Goal: Information Seeking & Learning: Learn about a topic

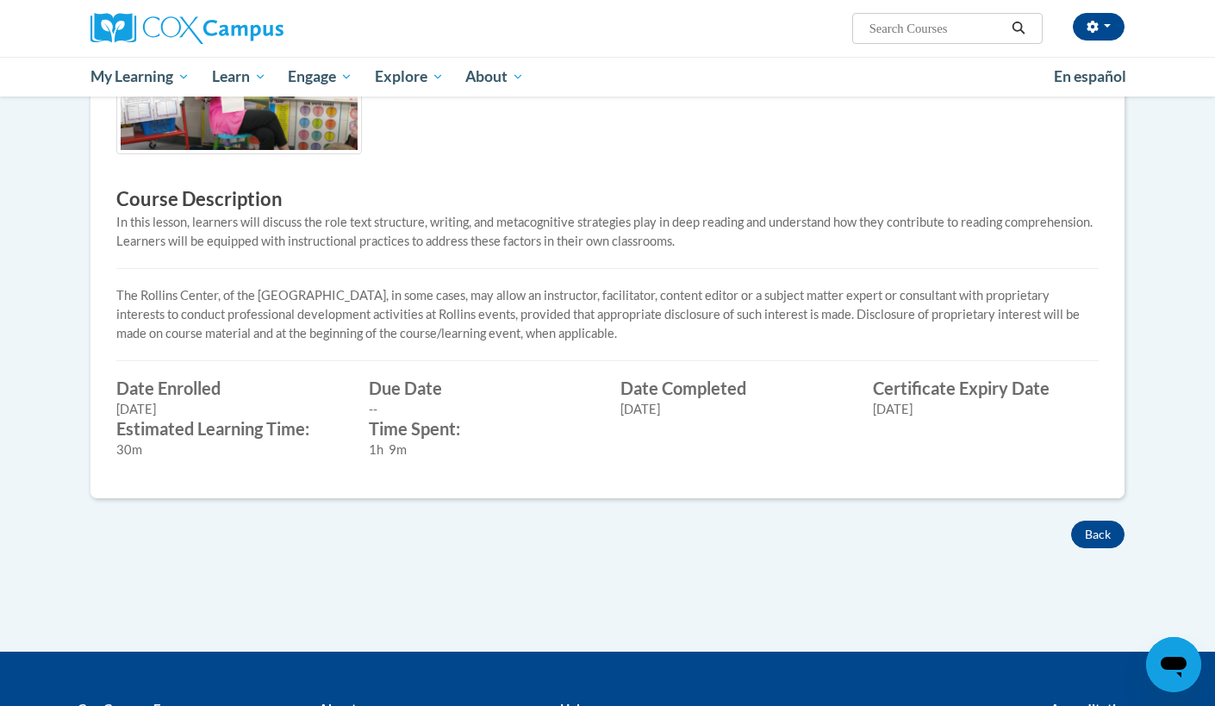
scroll to position [593, 0]
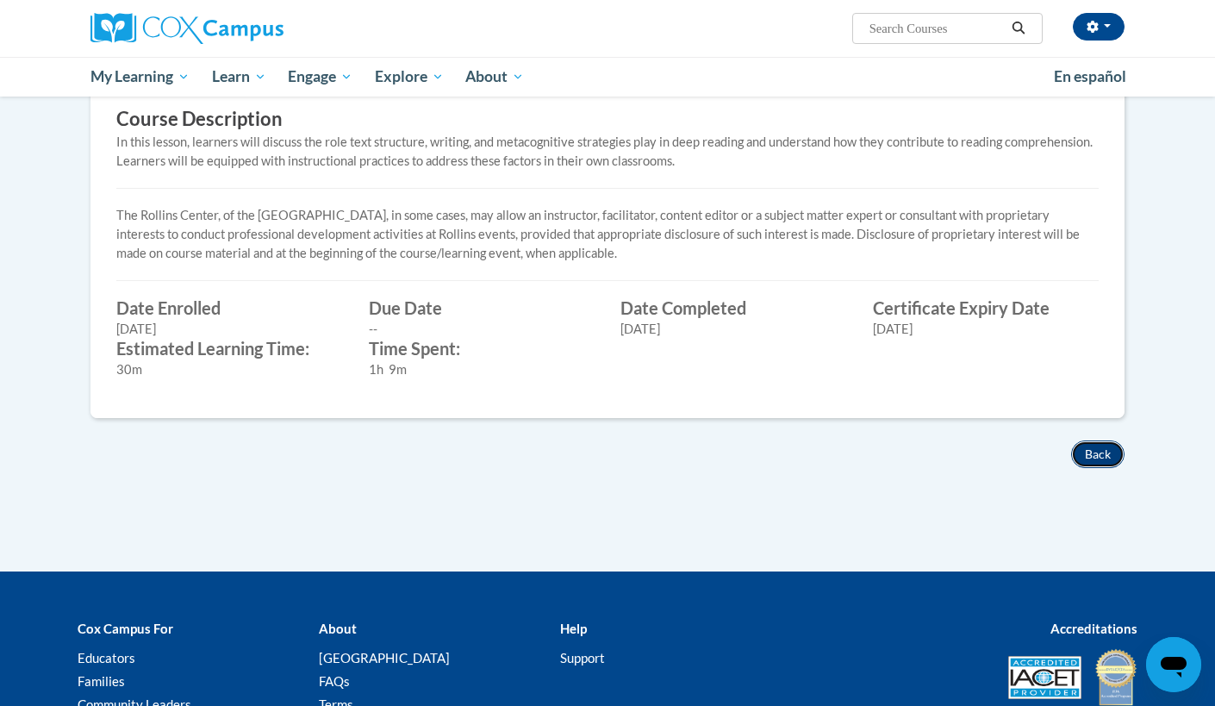
click at [1100, 455] on button "Back" at bounding box center [1097, 454] width 53 height 28
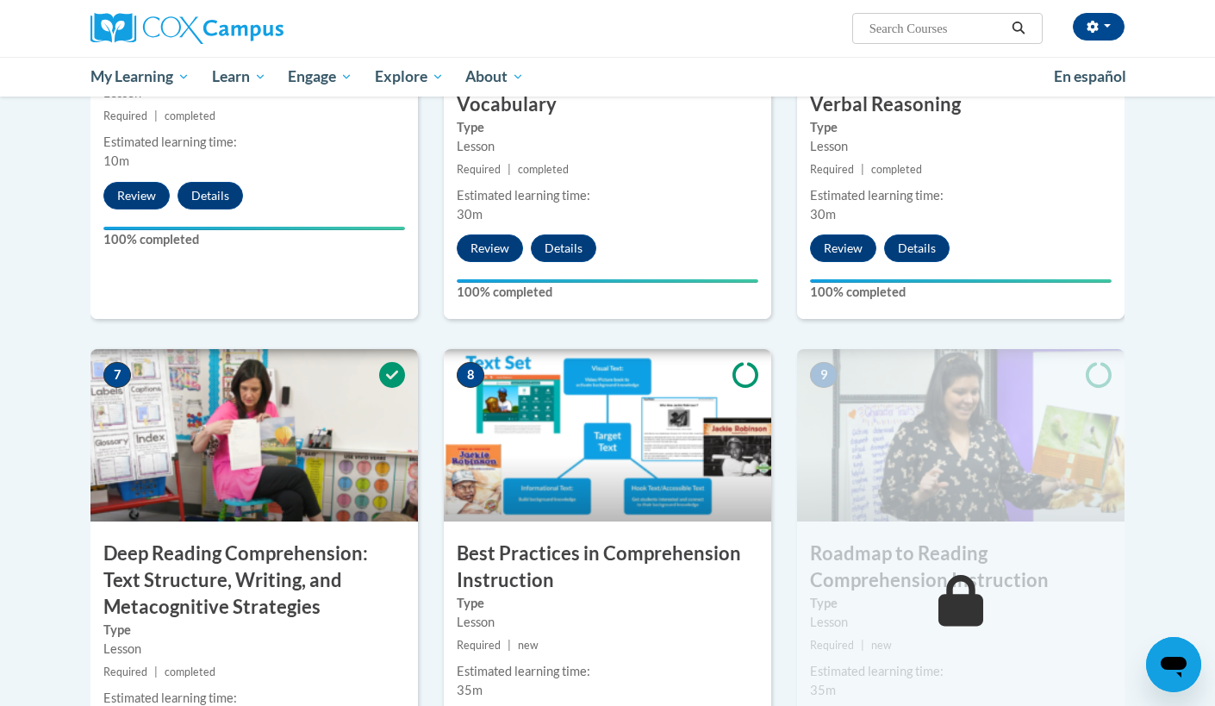
scroll to position [1201, 0]
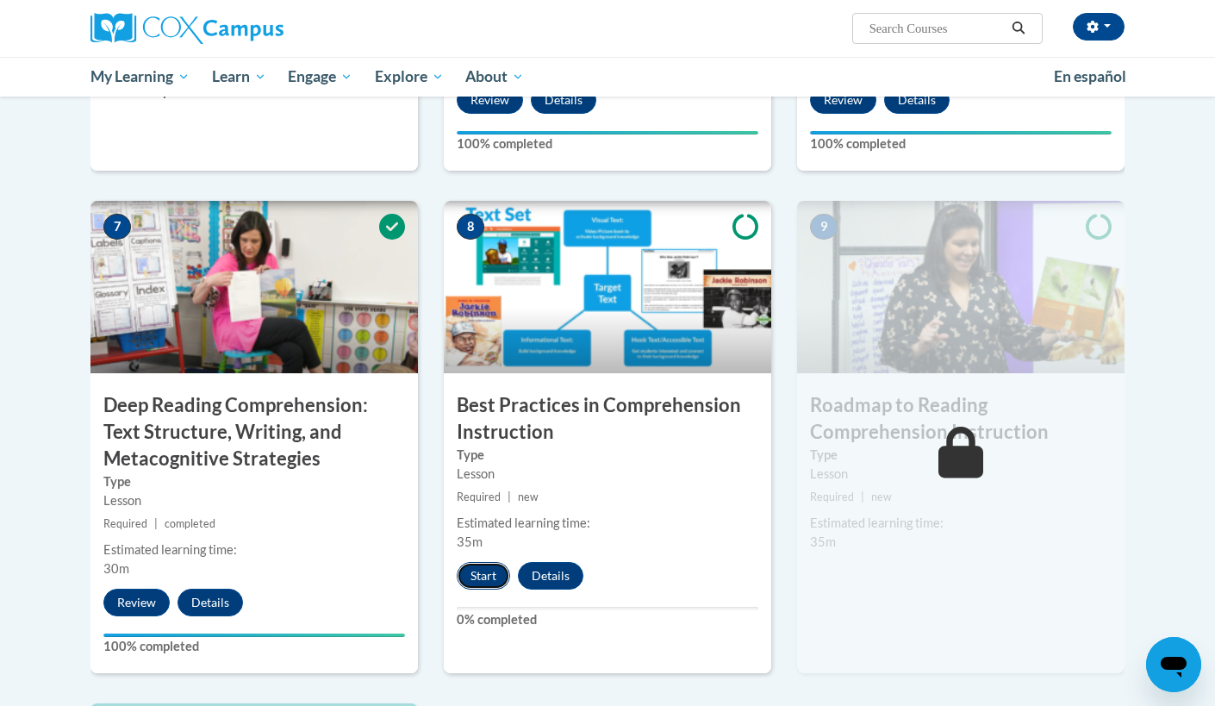
click at [470, 575] on button "Start" at bounding box center [483, 576] width 53 height 28
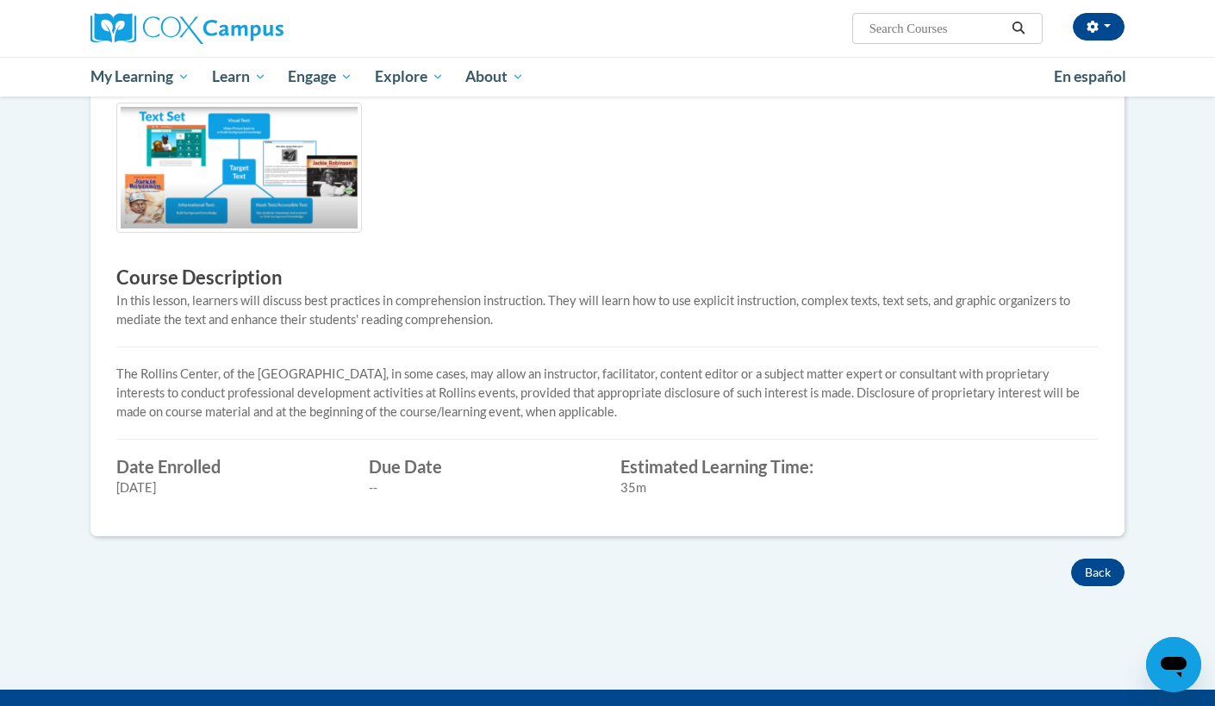
scroll to position [123, 0]
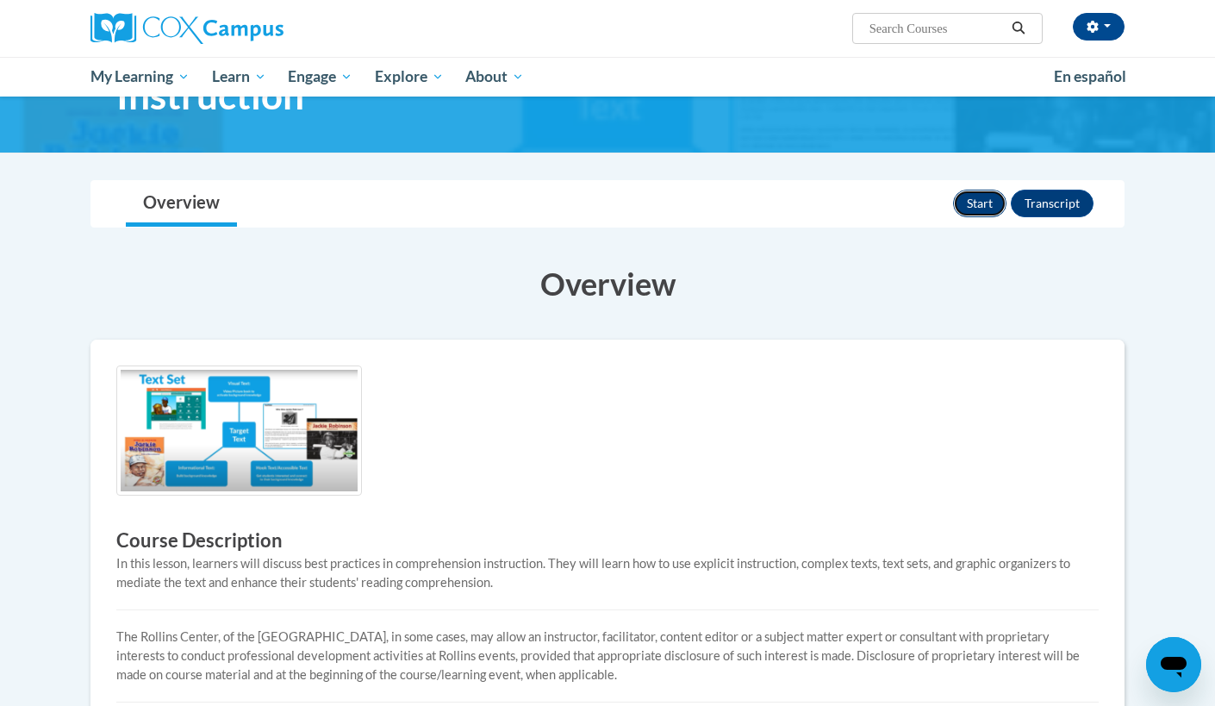
click at [969, 206] on button "Start" at bounding box center [979, 204] width 53 height 28
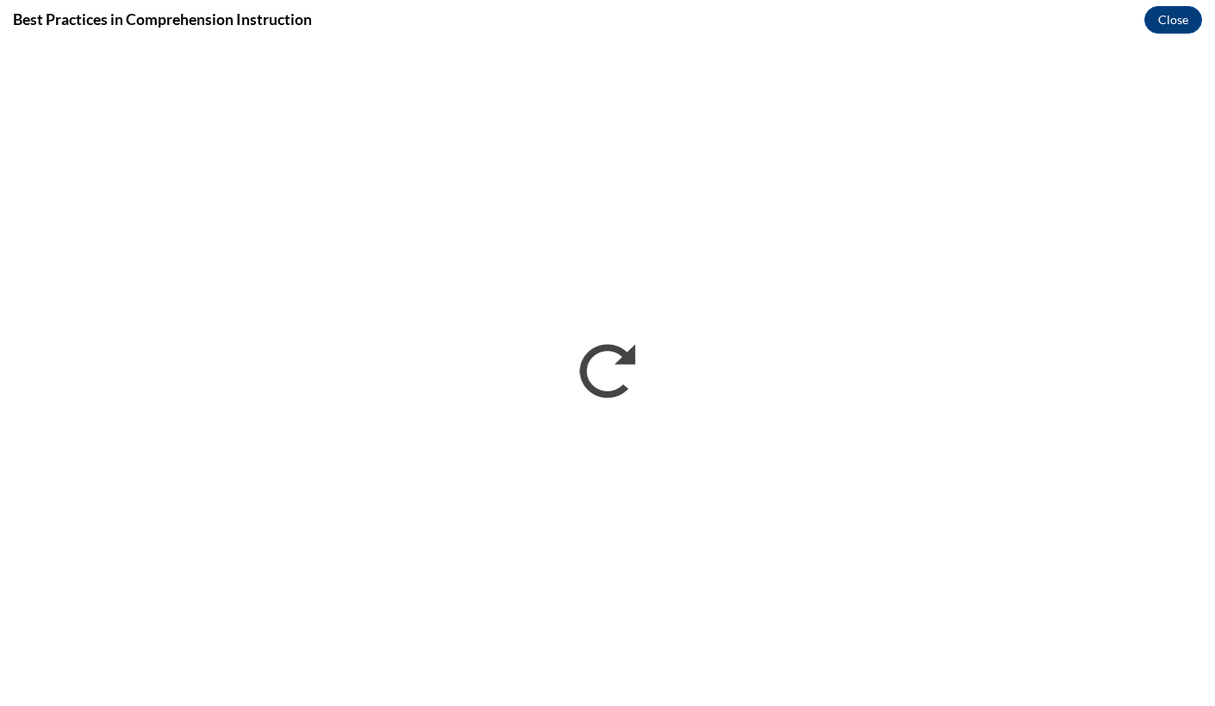
scroll to position [0, 0]
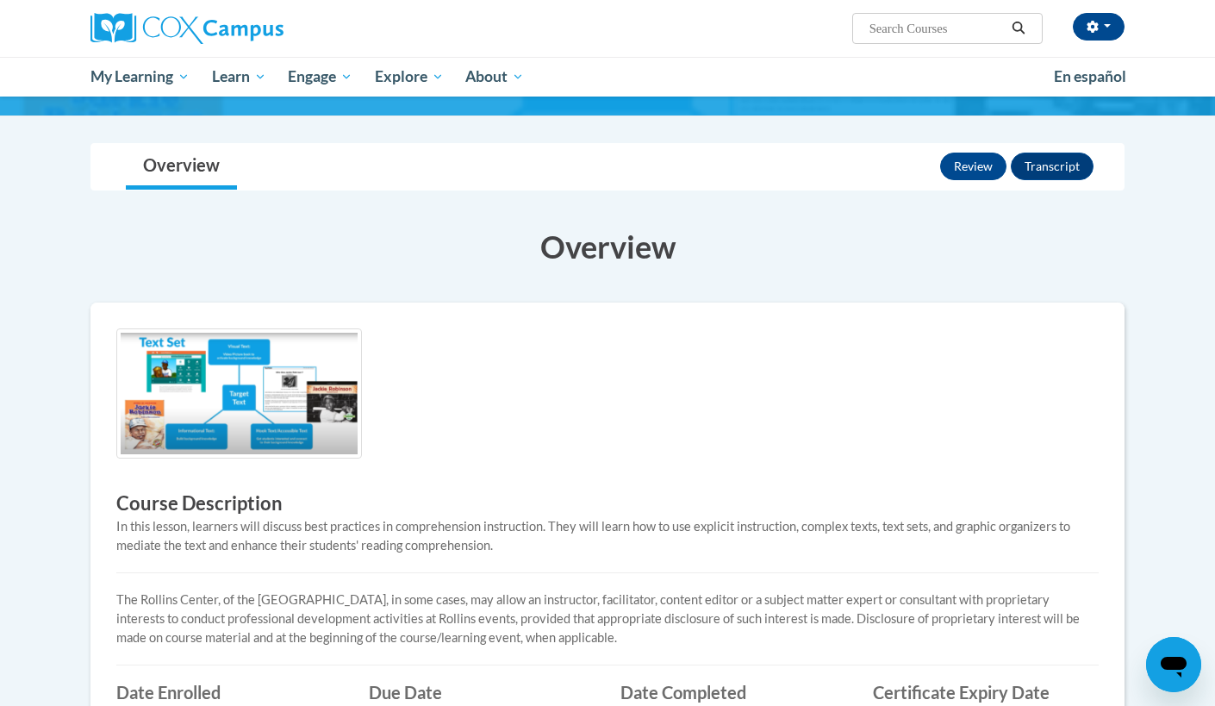
scroll to position [690, 0]
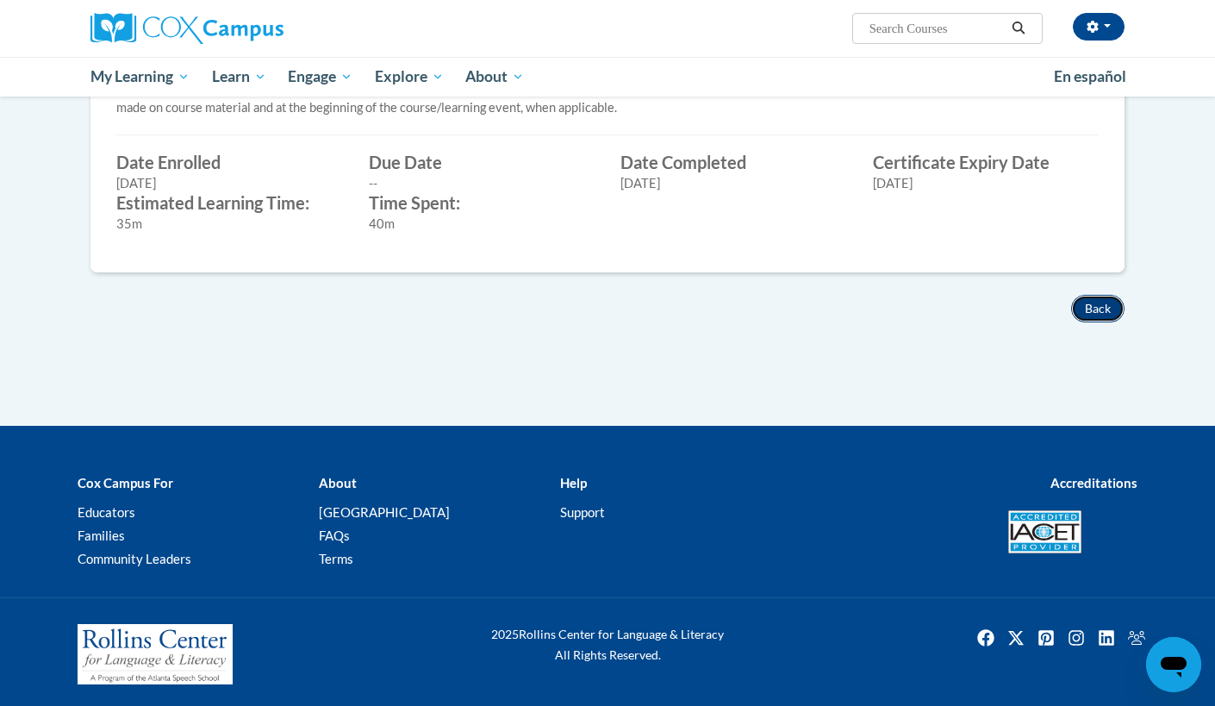
click at [1089, 315] on button "Back" at bounding box center [1097, 309] width 53 height 28
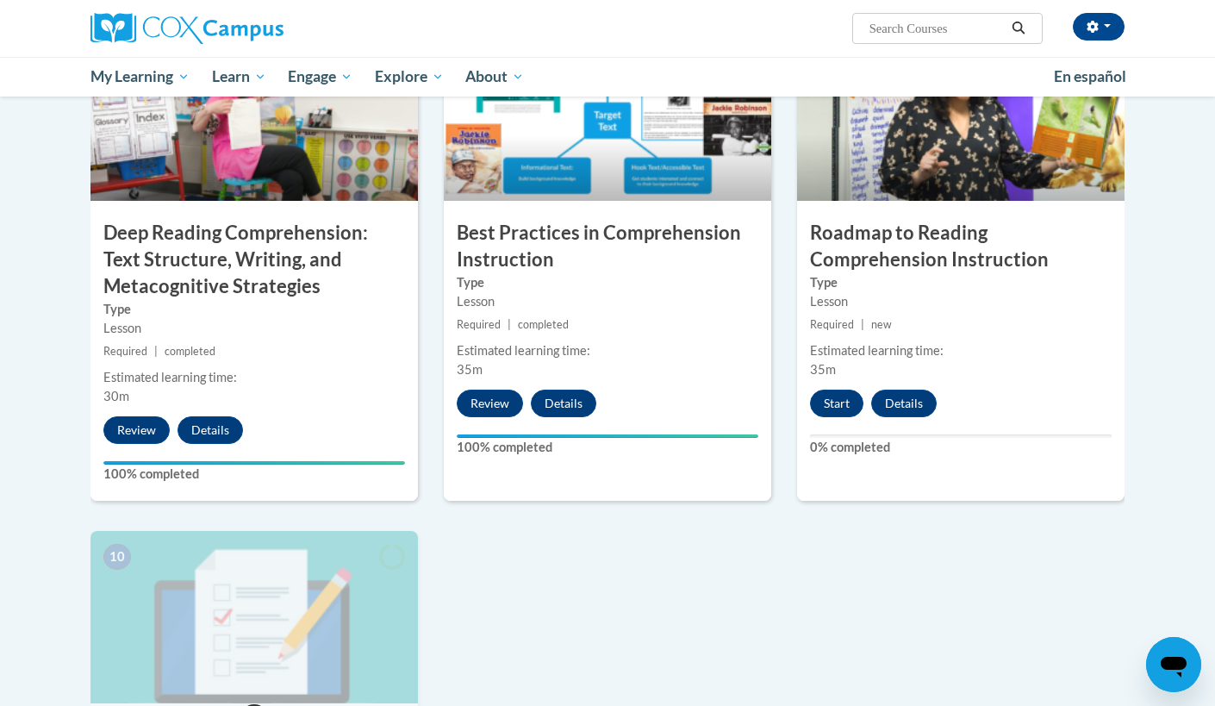
scroll to position [1297, 0]
